Goal: Check status: Check status

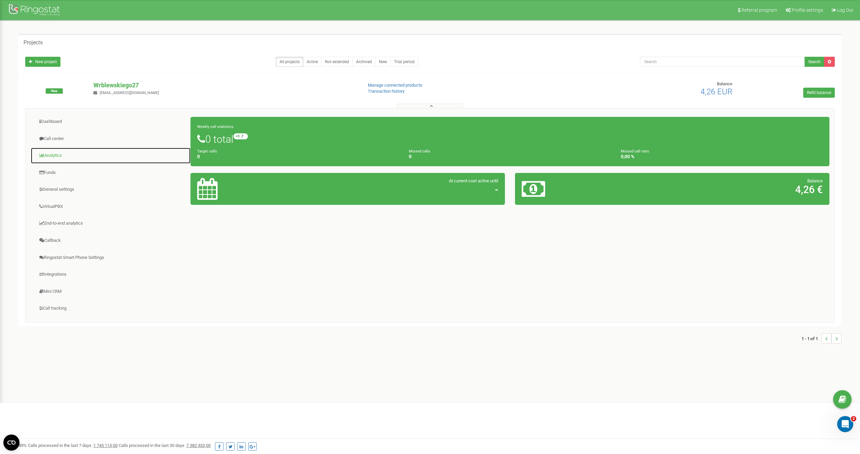
click at [54, 154] on link "Analytics" at bounding box center [111, 155] width 160 height 16
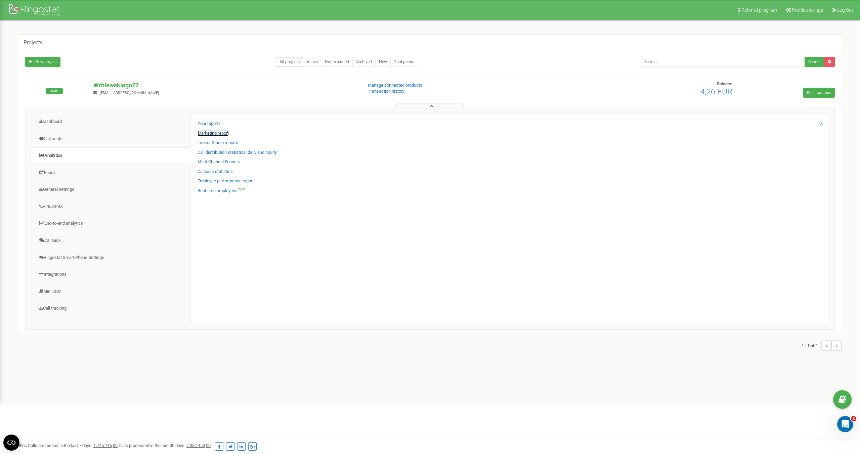
click at [216, 133] on link "Marketing report" at bounding box center [213, 133] width 31 height 6
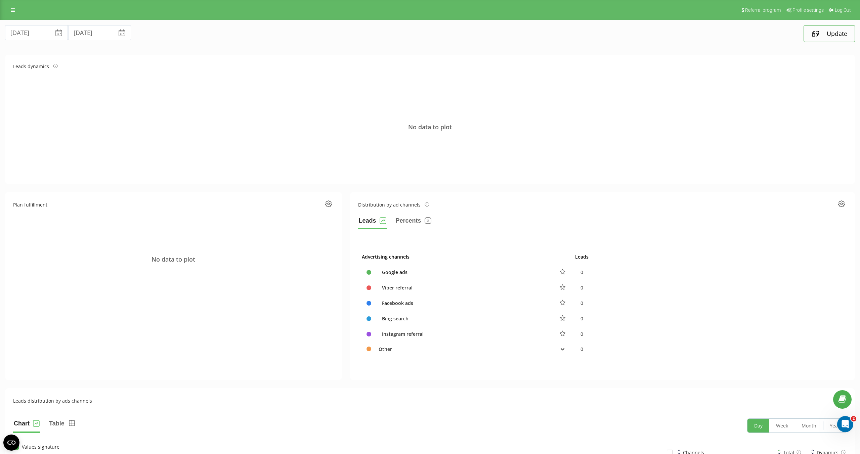
click at [809, 34] on button "Update" at bounding box center [829, 33] width 51 height 17
